Goal: Find specific page/section: Find specific page/section

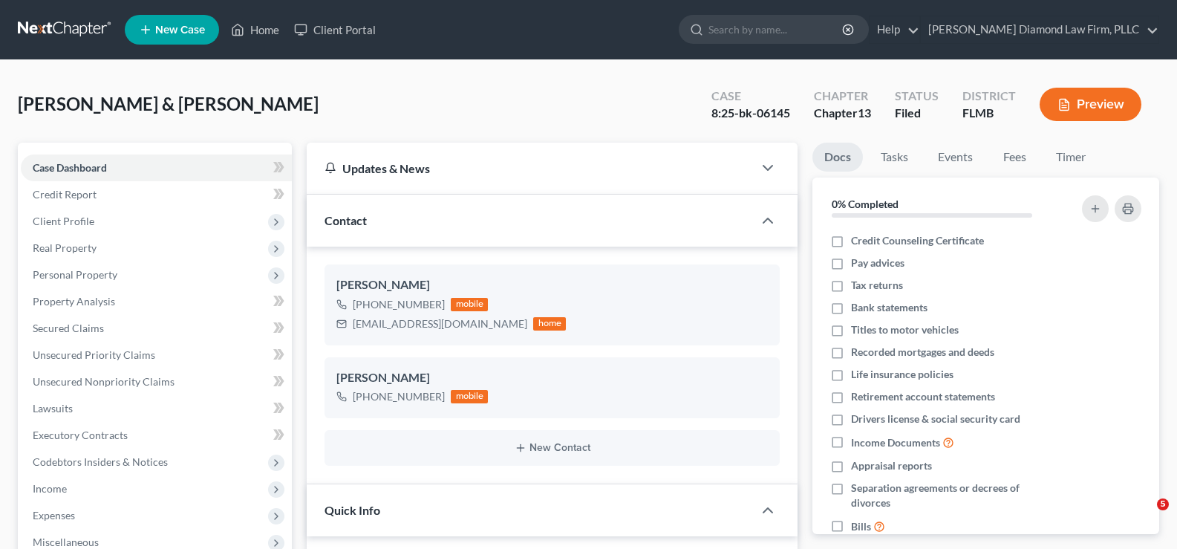
select select "4"
select select "0"
click at [267, 24] on link "Home" at bounding box center [254, 29] width 63 height 27
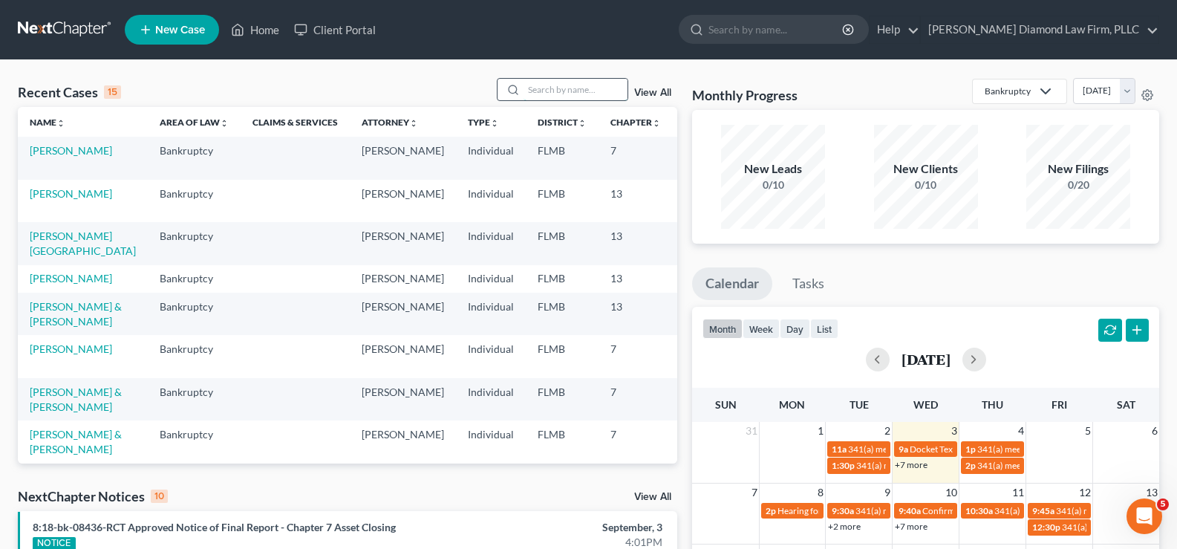
click at [547, 88] on input "search" at bounding box center [575, 90] width 104 height 22
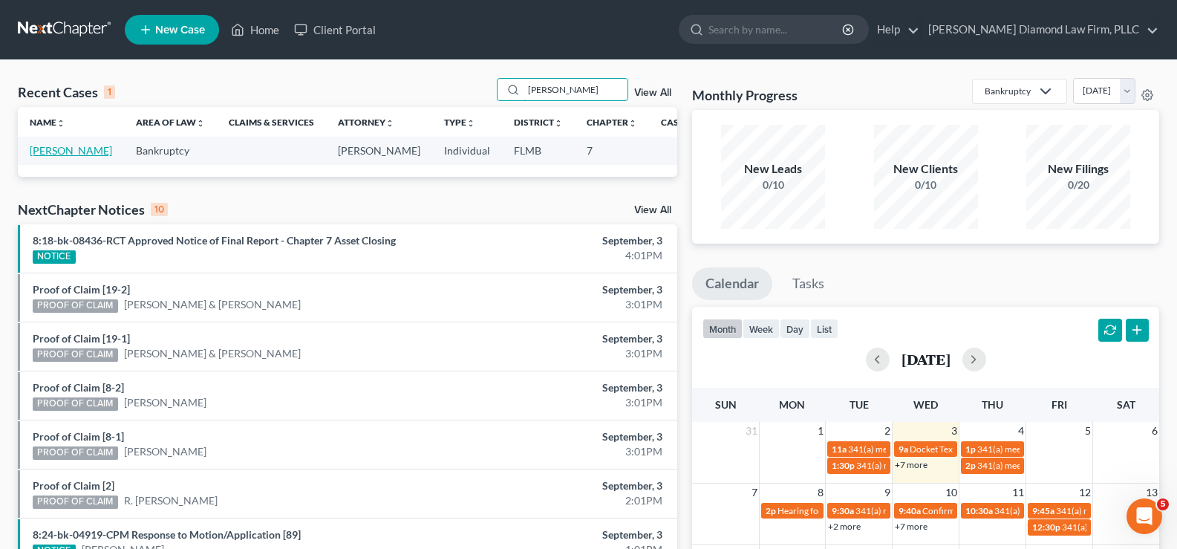
type input "[PERSON_NAME]"
click at [56, 157] on link "[PERSON_NAME]" at bounding box center [71, 150] width 82 height 13
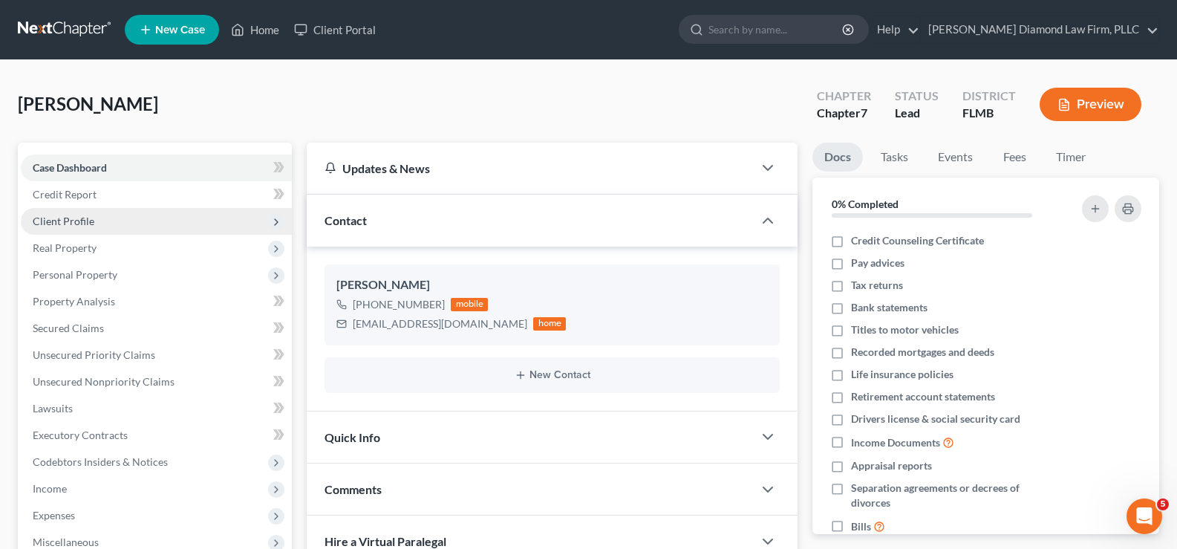
click at [91, 227] on span "Client Profile" at bounding box center [156, 221] width 271 height 27
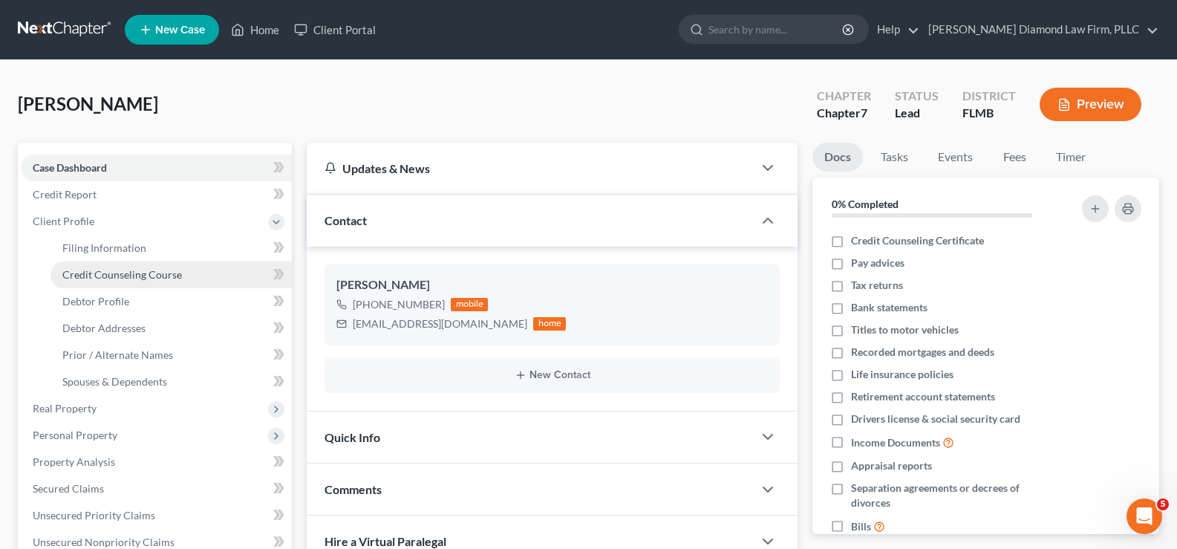
click at [151, 270] on span "Credit Counseling Course" at bounding box center [122, 274] width 120 height 13
